Goal: Task Accomplishment & Management: Complete application form

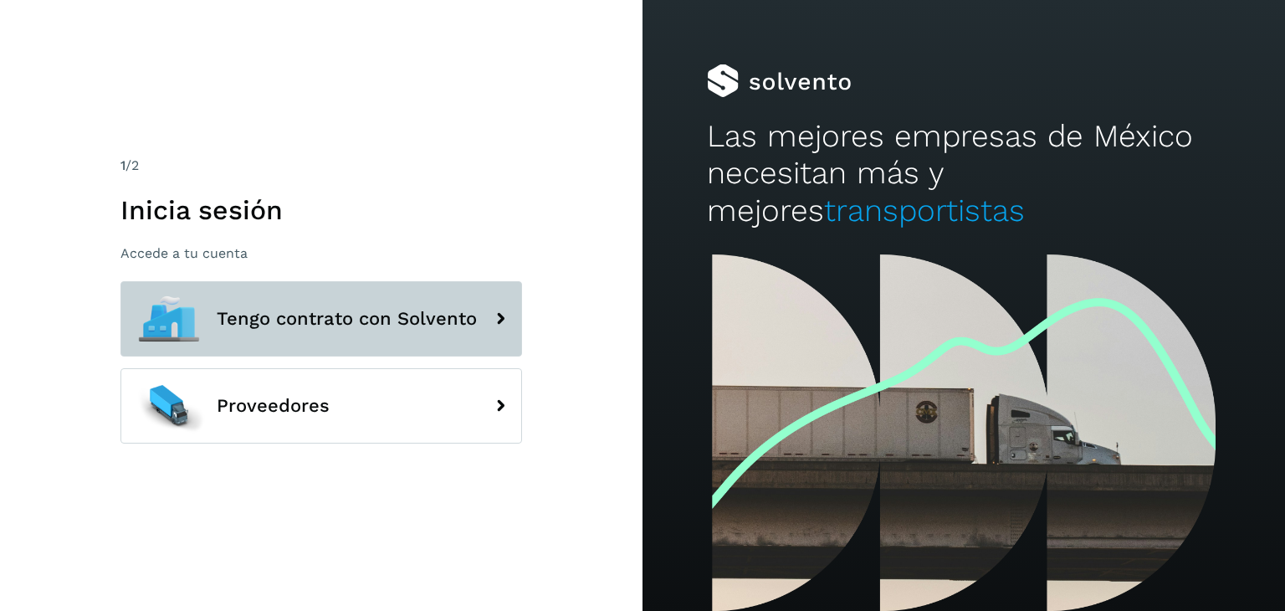
click at [298, 312] on span "Tengo contrato con Solvento" at bounding box center [347, 319] width 260 height 20
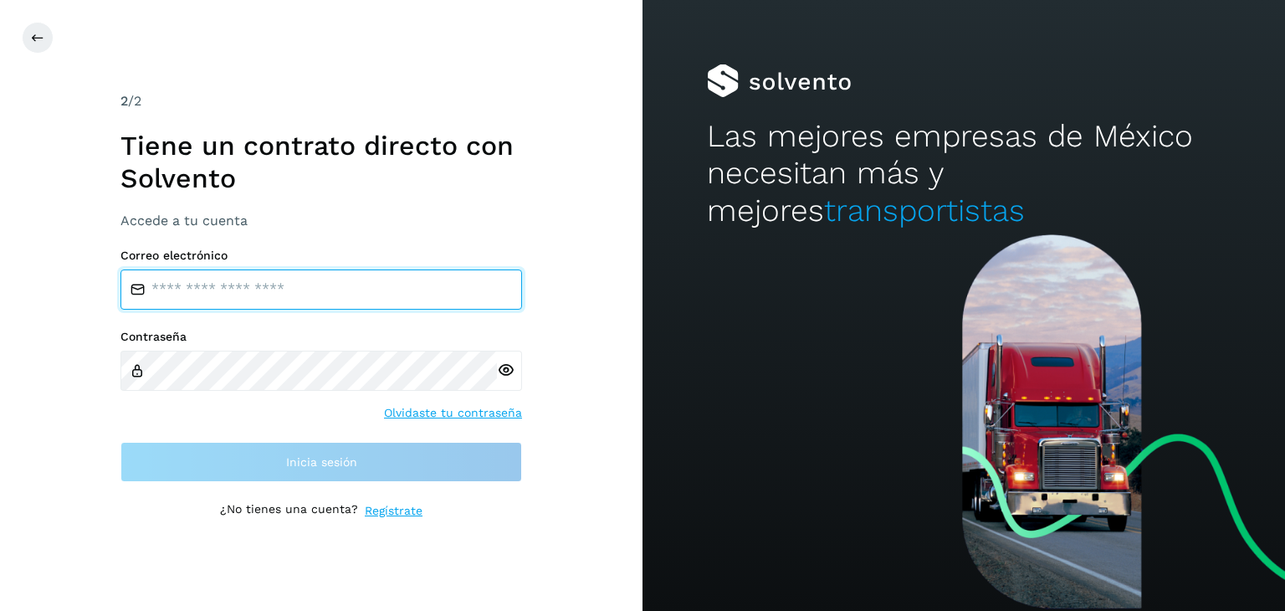
click at [359, 280] on input "email" at bounding box center [321, 289] width 402 height 40
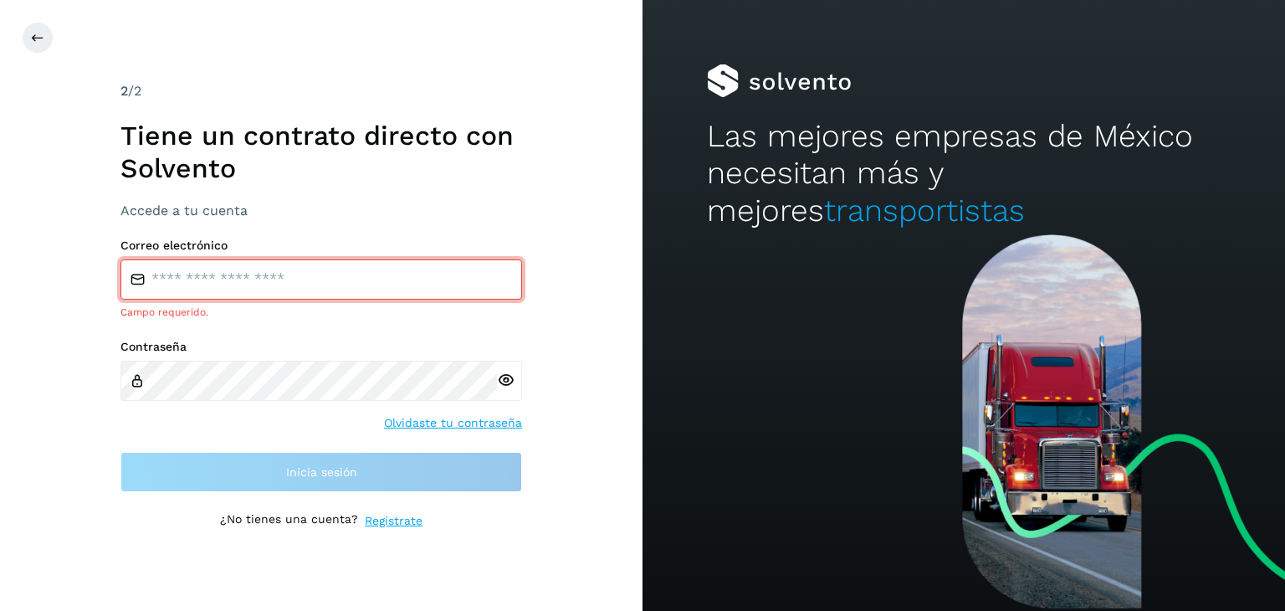
type input "**********"
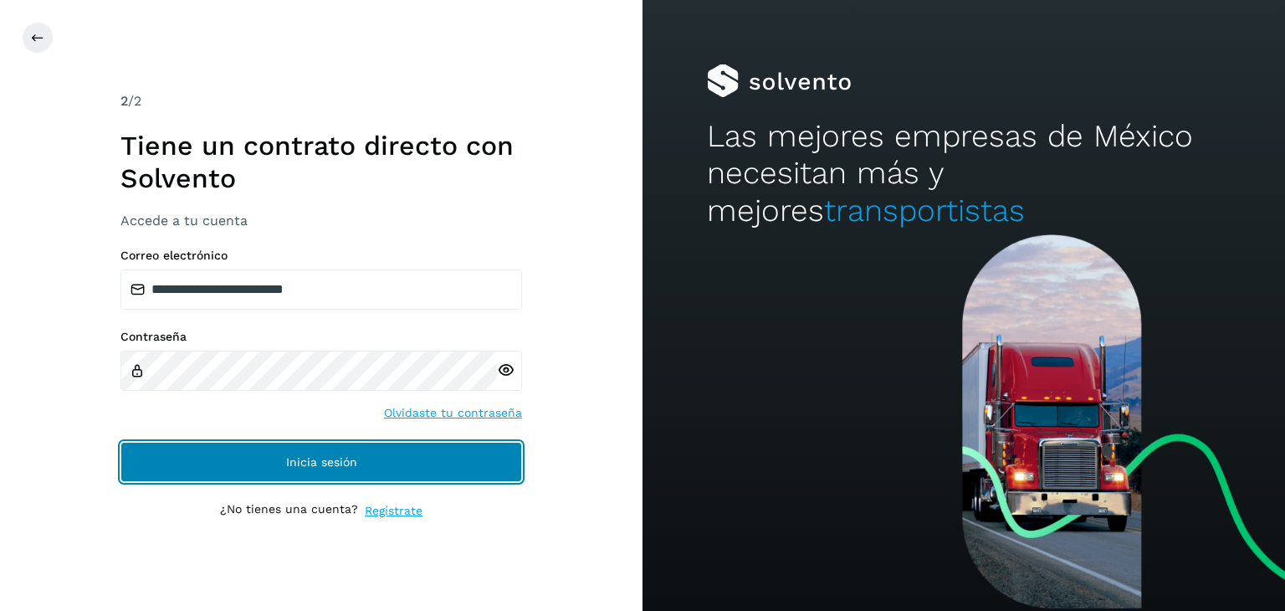
click at [360, 452] on button "Inicia sesión" at bounding box center [321, 462] width 402 height 40
click at [388, 468] on button "Inicia sesión" at bounding box center [321, 462] width 402 height 40
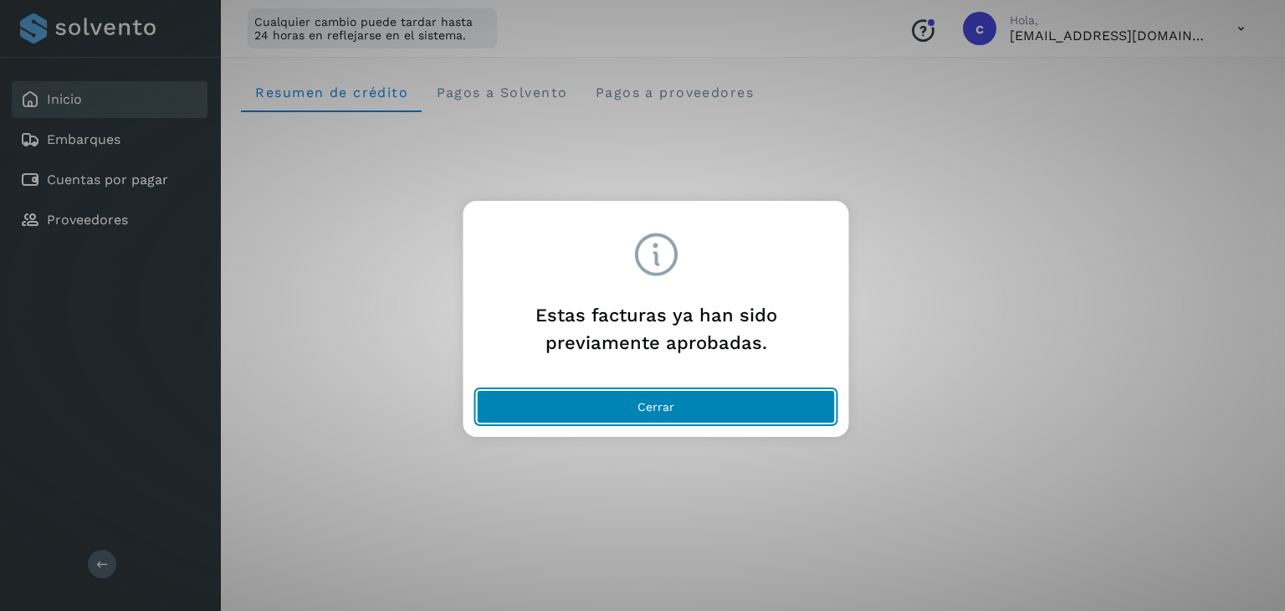
click at [686, 403] on button "Cerrar" at bounding box center [656, 406] width 359 height 33
click at [703, 404] on button "Cerrar" at bounding box center [656, 406] width 359 height 33
click at [693, 398] on button "Cerrar" at bounding box center [656, 406] width 359 height 33
